Goal: Transaction & Acquisition: Purchase product/service

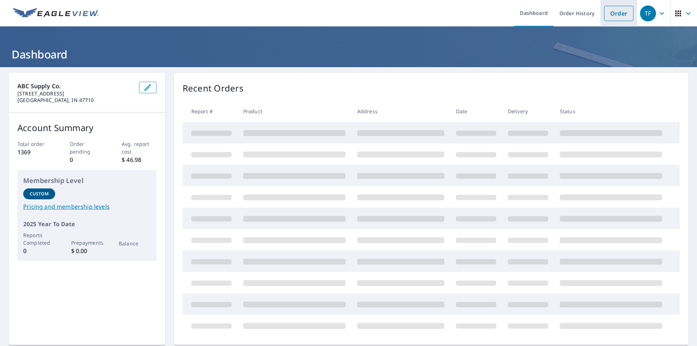
click at [617, 15] on link "Order" at bounding box center [618, 13] width 29 height 15
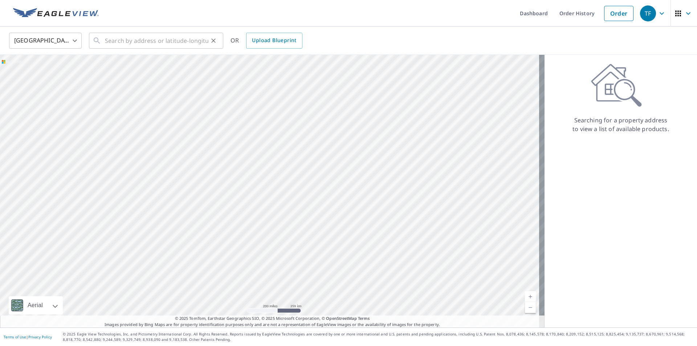
drag, startPoint x: 100, startPoint y: 38, endPoint x: 107, endPoint y: 37, distance: 7.5
click at [100, 38] on icon at bounding box center [97, 40] width 9 height 9
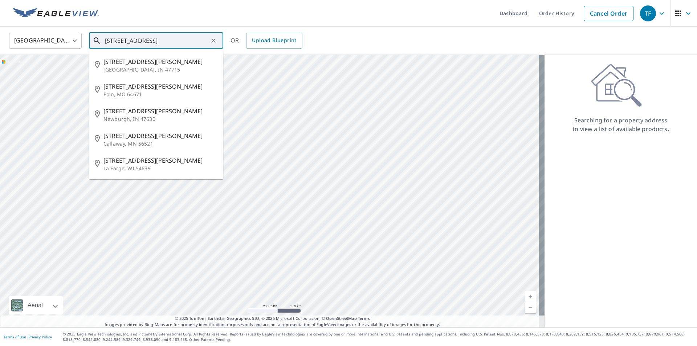
click at [149, 43] on input "[STREET_ADDRESS]" at bounding box center [156, 41] width 103 height 20
click at [138, 64] on span "[STREET_ADDRESS][PERSON_NAME]" at bounding box center [160, 61] width 114 height 9
type input "[STREET_ADDRESS][PERSON_NAME]"
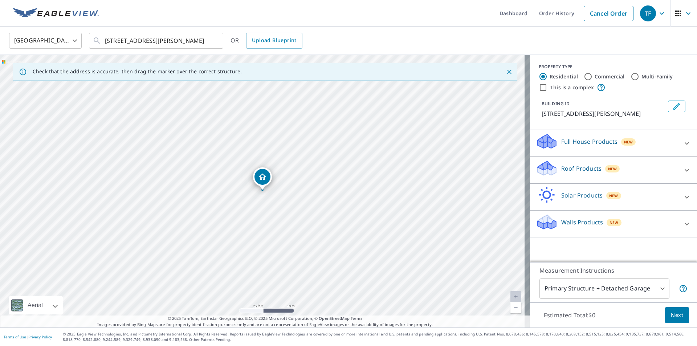
click at [683, 170] on icon at bounding box center [687, 170] width 9 height 9
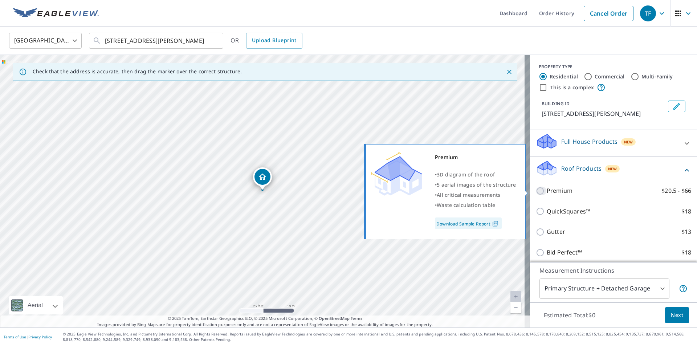
click at [536, 190] on input "Premium $20.5 - $66" at bounding box center [541, 191] width 11 height 9
checkbox input "true"
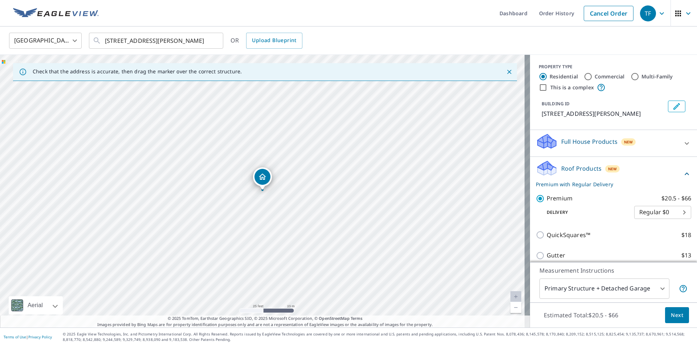
click at [651, 290] on body "TF TF Dashboard Order History Cancel Order TF [GEOGRAPHIC_DATA] [GEOGRAPHIC_DAT…" at bounding box center [348, 173] width 697 height 346
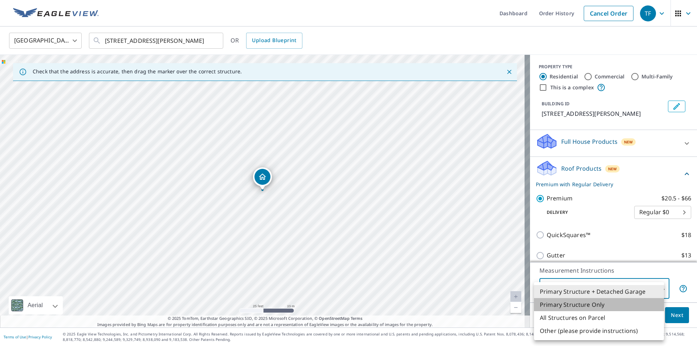
click at [589, 305] on li "Primary Structure Only" at bounding box center [599, 304] width 130 height 13
type input "2"
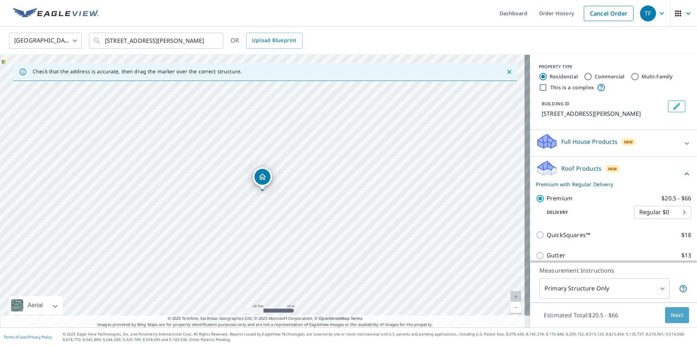
click at [673, 316] on span "Next" at bounding box center [677, 315] width 12 height 9
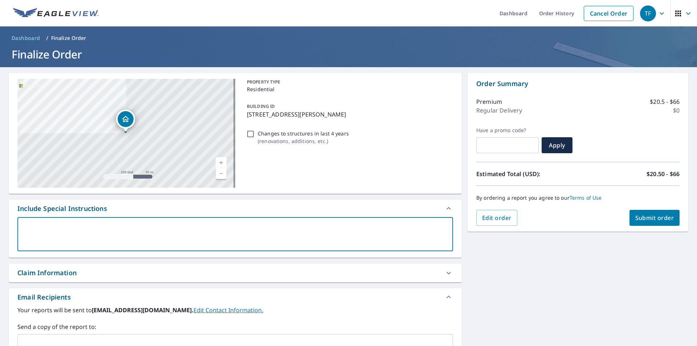
click at [74, 226] on textarea at bounding box center [236, 234] width 426 height 21
type textarea "k"
type textarea "x"
type textarea "ks"
type textarea "x"
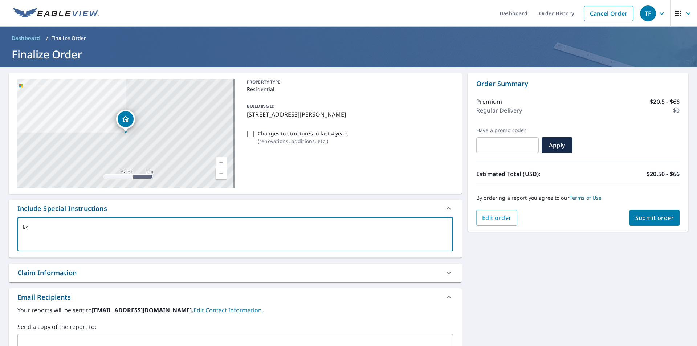
type textarea "ksc"
type textarea "x"
type textarea "ksca"
type textarea "x"
type textarea "kscal"
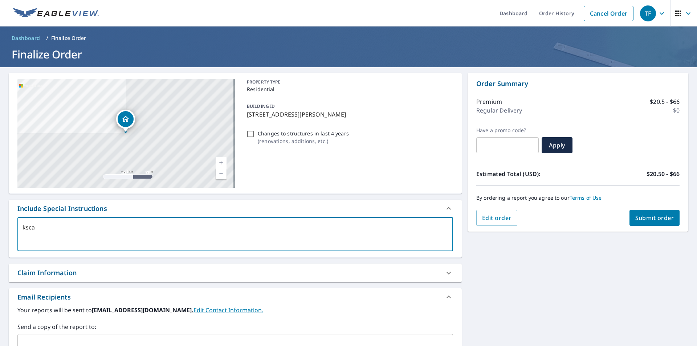
type textarea "x"
type textarea "kscale"
type textarea "x"
type textarea "kscales"
type textarea "x"
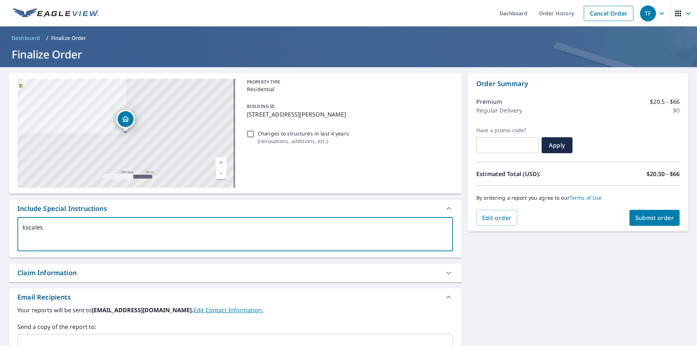
type textarea "kscales@"
type textarea "x"
type textarea "kscales@m"
type textarea "x"
type textarea "kscales@mc"
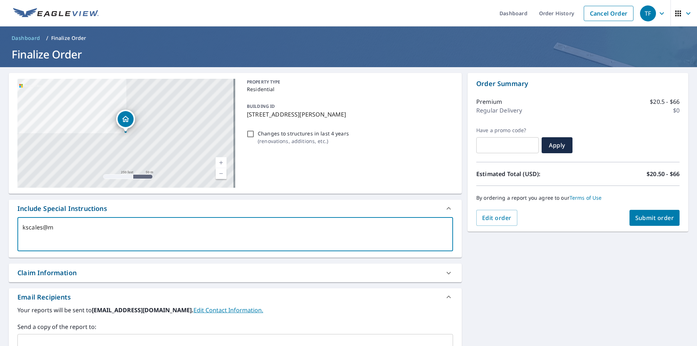
type textarea "x"
type textarea "kscales@mcf"
type textarea "x"
type textarea "kscales@mcfc"
type textarea "x"
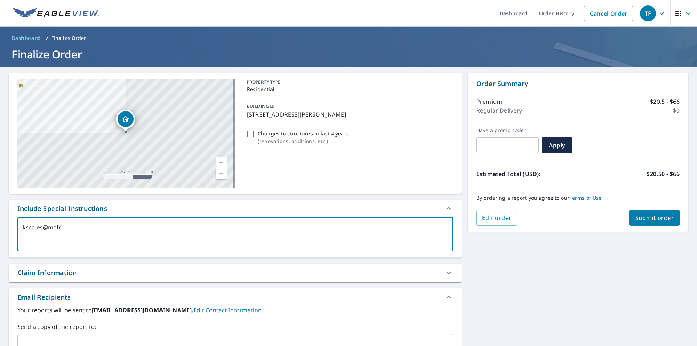
type textarea "kscales@mcfco"
type textarea "x"
type textarea "kscales@mcfcon"
type textarea "x"
type textarea "kscales@mcfcons"
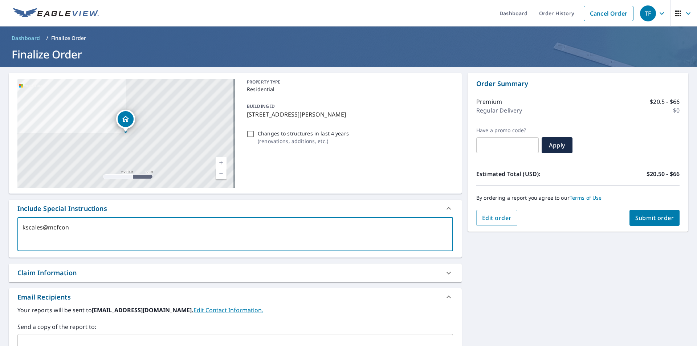
type textarea "x"
type textarea "kscales@mcfconst"
type textarea "x"
type textarea "kscales@mcfconstr"
type textarea "x"
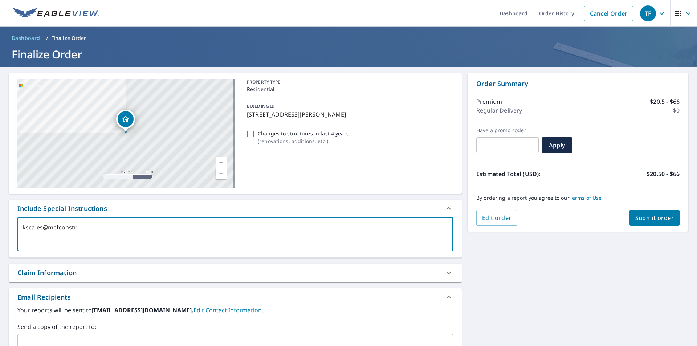
type textarea "kscales@mcfconstru"
type textarea "x"
type textarea "kscales@mcfconstruc"
type textarea "x"
type textarea "kscales@mcfconstruct"
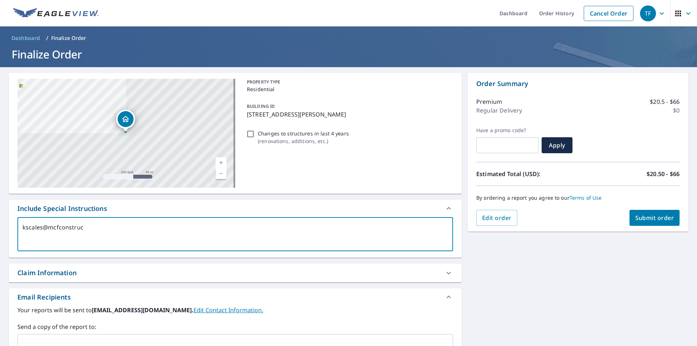
type textarea "x"
type textarea "kscales@mcfconstructi"
type textarea "x"
type textarea "kscales@mcfconstructio"
type textarea "x"
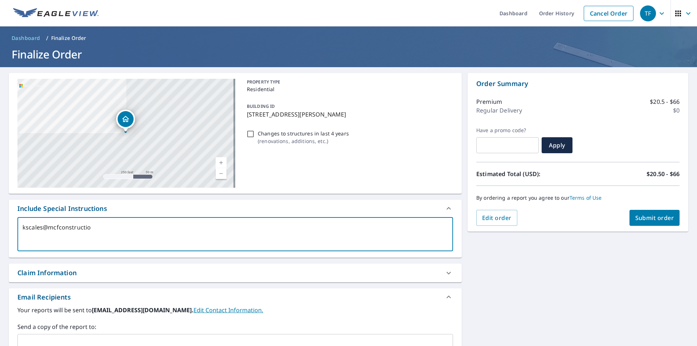
type textarea "kscales@mcfconstruction"
type textarea "x"
type textarea "kscales@mcfconstruction."
type textarea "x"
type textarea "kscales@mcfconstruction.c"
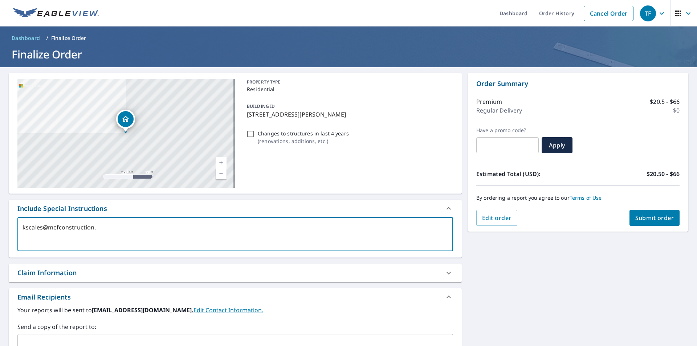
type textarea "x"
type textarea "[EMAIL_ADDRESS][DOMAIN_NAME]"
type textarea "x"
type textarea "[EMAIL_ADDRESS][DOMAIN_NAME]"
type textarea "x"
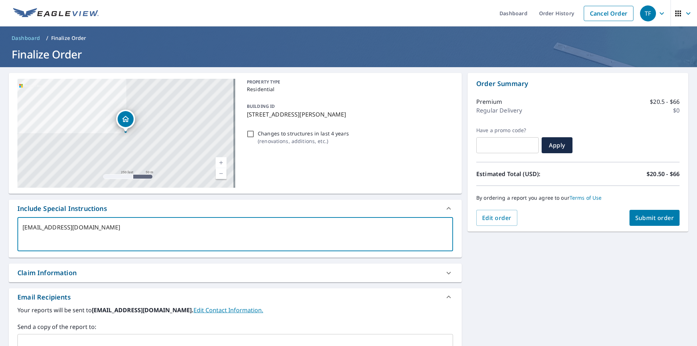
type textarea "[EMAIL_ADDRESS][DOMAIN_NAME]"
type textarea "x"
type textarea "[EMAIL_ADDRESS][DOMAIN_NAME] d"
type textarea "x"
type textarea "[EMAIL_ADDRESS][DOMAIN_NAME] da"
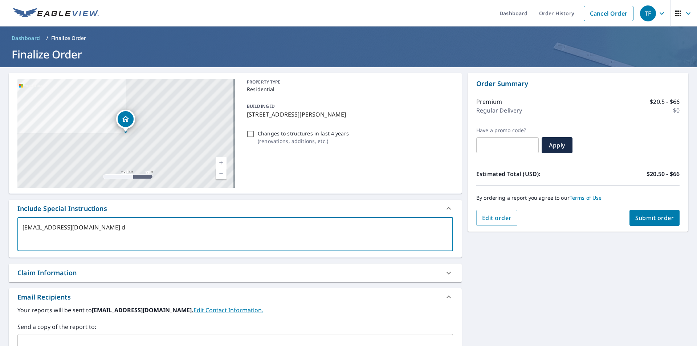
type textarea "x"
type textarea "[EMAIL_ADDRESS][DOMAIN_NAME] [PERSON_NAME]"
type textarea "x"
type textarea "[EMAIL_ADDRESS][DOMAIN_NAME] [PERSON_NAME]"
type textarea "x"
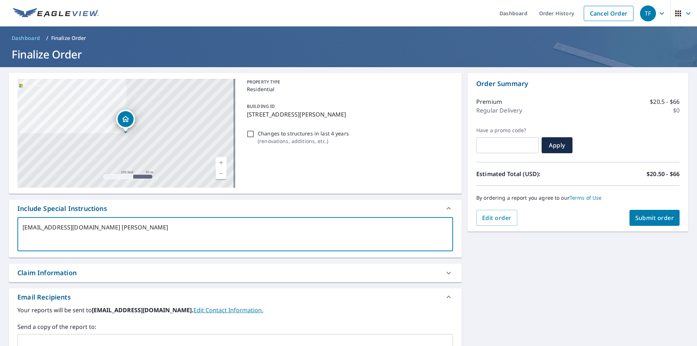
type textarea "[EMAIL_ADDRESS][DOMAIN_NAME] danie"
type textarea "x"
type textarea "[EMAIL_ADDRESS][DOMAIN_NAME] [PERSON_NAME]"
type textarea "x"
type textarea "[EMAIL_ADDRESS][DOMAIN_NAME] [PERSON_NAME]."
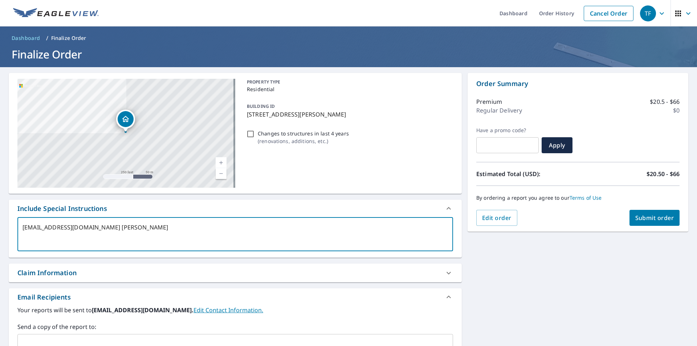
type textarea "x"
type textarea "[EMAIL_ADDRESS][DOMAIN_NAME] [PERSON_NAME].f"
type textarea "x"
type textarea "[EMAIL_ADDRESS][DOMAIN_NAME] [PERSON_NAME][DOMAIN_NAME]"
type textarea "x"
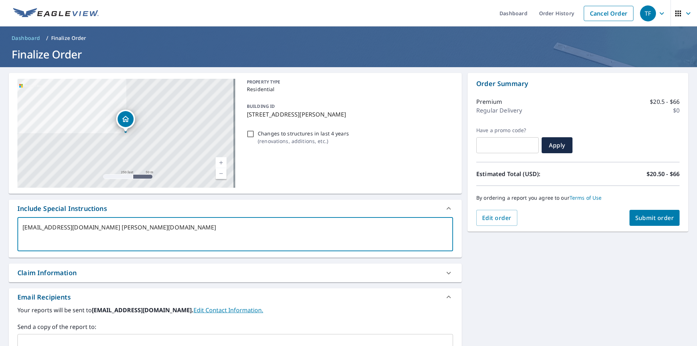
type textarea "[EMAIL_ADDRESS][DOMAIN_NAME] [PERSON_NAME][DOMAIN_NAME]"
type textarea "x"
type textarea "[EMAIL_ADDRESS][DOMAIN_NAME] [PERSON_NAME][DOMAIN_NAME][PERSON_NAME]"
type textarea "x"
type textarea "[EMAIL_ADDRESS][DOMAIN_NAME] [PERSON_NAME][DOMAIN_NAME][PERSON_NAME]"
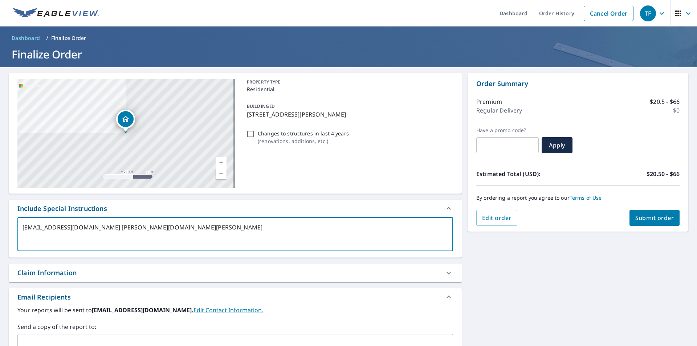
type textarea "x"
type textarea "[EMAIL_ADDRESS][DOMAIN_NAME] [PERSON_NAME][DOMAIN_NAME][PERSON_NAME]"
type textarea "x"
type textarea "[EMAIL_ADDRESS][DOMAIN_NAME] [PERSON_NAME][DOMAIN_NAME][PERSON_NAME]@"
type textarea "x"
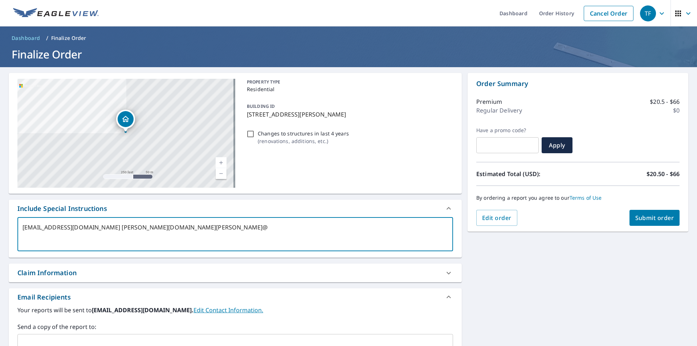
type textarea "[EMAIL_ADDRESS][DOMAIN_NAME] [PERSON_NAME][DOMAIN_NAME][PERSON_NAME]@a"
type textarea "x"
type textarea "[EMAIL_ADDRESS][DOMAIN_NAME] [PERSON_NAME][DOMAIN_NAME][PERSON_NAME]@ab"
type textarea "x"
type textarea "[EMAIL_ADDRESS][DOMAIN_NAME] [PERSON_NAME][DOMAIN_NAME][PERSON_NAME]@abc"
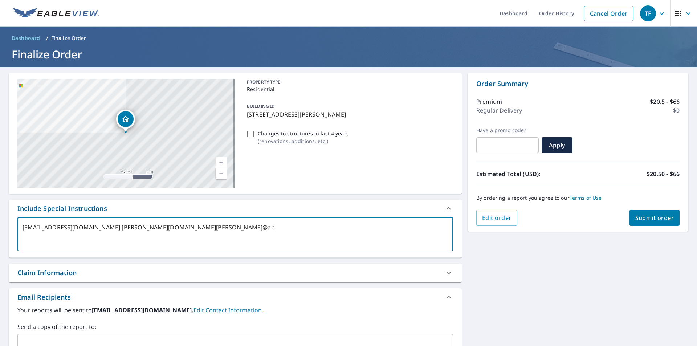
type textarea "x"
type textarea "[EMAIL_ADDRESS][DOMAIN_NAME] [PERSON_NAME][DOMAIN_NAME][PERSON_NAME]@abcs"
type textarea "x"
type textarea "[EMAIL_ADDRESS][DOMAIN_NAME] [PERSON_NAME][DOMAIN_NAME][PERSON_NAME]@abcsu"
type textarea "x"
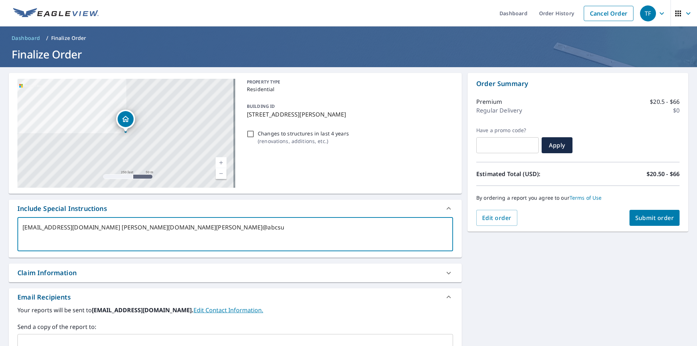
type textarea "[EMAIL_ADDRESS][DOMAIN_NAME] [PERSON_NAME][DOMAIN_NAME][PERSON_NAME]@abcsup"
type textarea "x"
type textarea "[EMAIL_ADDRESS][DOMAIN_NAME] [PERSON_NAME][DOMAIN_NAME][PERSON_NAME]@abcsupp"
type textarea "x"
type textarea "[EMAIL_ADDRESS][DOMAIN_NAME] [PERSON_NAME][DOMAIN_NAME][PERSON_NAME]@abcsuppl"
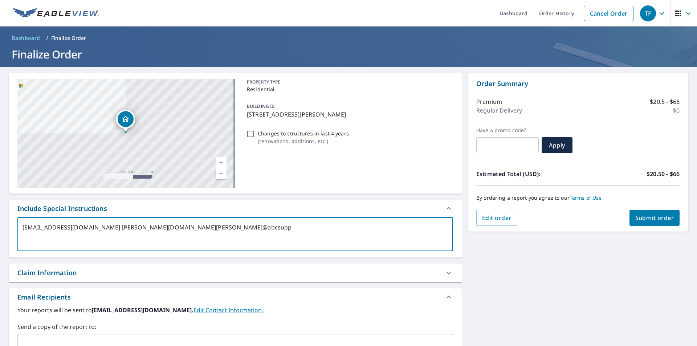
type textarea "x"
type textarea "[EMAIL_ADDRESS][DOMAIN_NAME] [PERSON_NAME][DOMAIN_NAME][PERSON_NAME]@abcsupply"
type textarea "x"
type textarea "[EMAIL_ADDRESS][DOMAIN_NAME] [PERSON_NAME][DOMAIN_NAME][PERSON_NAME]@abcsupply."
type textarea "x"
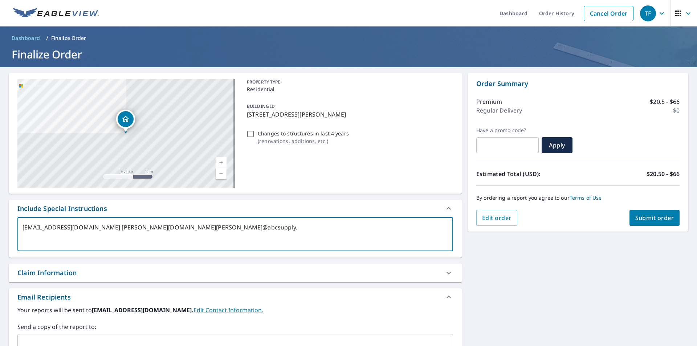
type textarea "[EMAIL_ADDRESS][DOMAIN_NAME] [PERSON_NAME][DOMAIN_NAME][PERSON_NAME]@abcsupply.c"
type textarea "x"
type textarea "[EMAIL_ADDRESS][DOMAIN_NAME] [PERSON_NAME][DOMAIN_NAME][EMAIL_ADDRESS][PERSON_N…"
type textarea "x"
type textarea "[EMAIL_ADDRESS][DOMAIN_NAME] [PERSON_NAME][DOMAIN_NAME][EMAIL_ADDRESS][PERSON_N…"
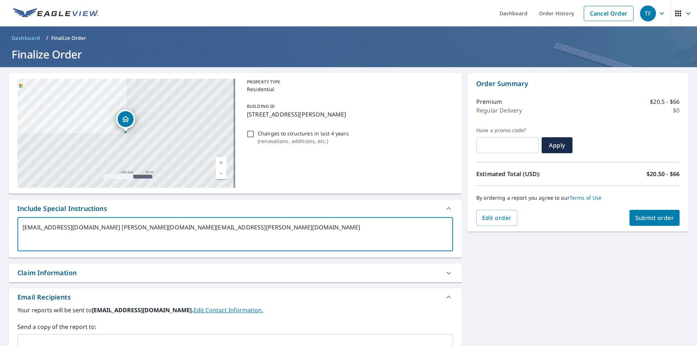
type textarea "x"
type textarea "[EMAIL_ADDRESS][DOMAIN_NAME] [PERSON_NAME][DOMAIN_NAME][EMAIL_ADDRESS][PERSON_N…"
click at [641, 219] on span "Submit order" at bounding box center [655, 218] width 39 height 8
type textarea "x"
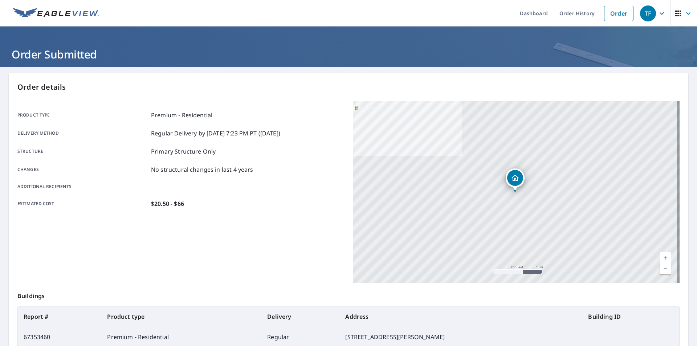
click at [658, 15] on icon "button" at bounding box center [662, 13] width 9 height 9
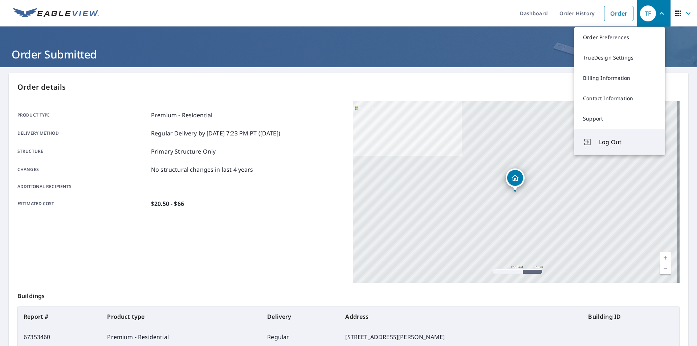
click at [609, 138] on span "Log Out" at bounding box center [627, 142] width 57 height 9
